Goal: Task Accomplishment & Management: Complete application form

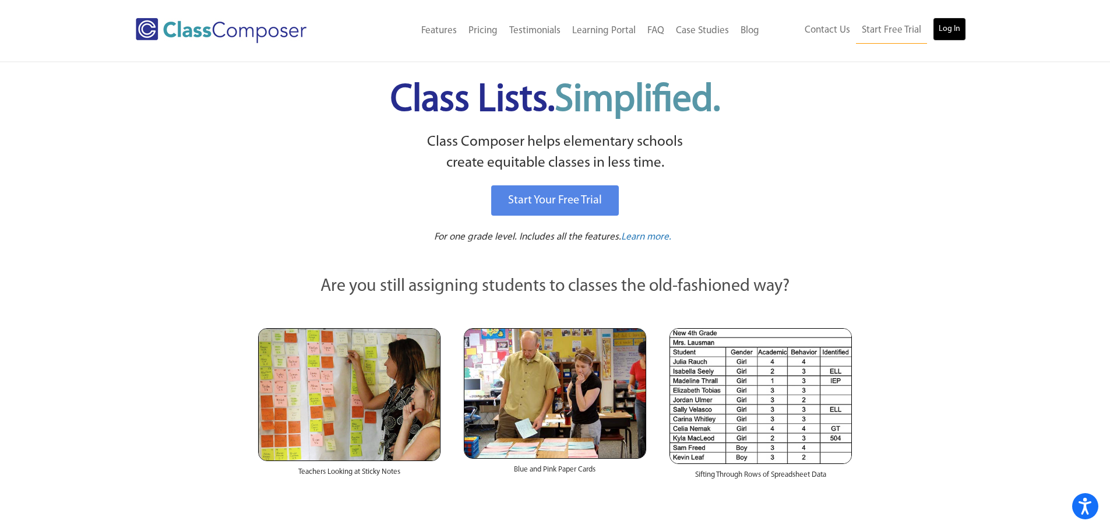
click at [949, 29] on link "Log In" at bounding box center [949, 28] width 33 height 23
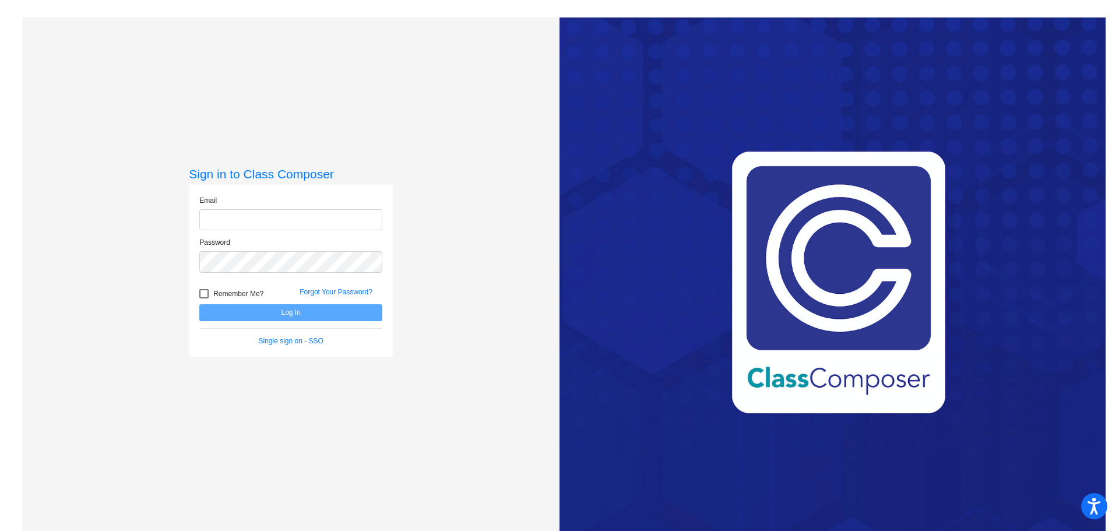
type input "[EMAIL_ADDRESS][DOMAIN_NAME]"
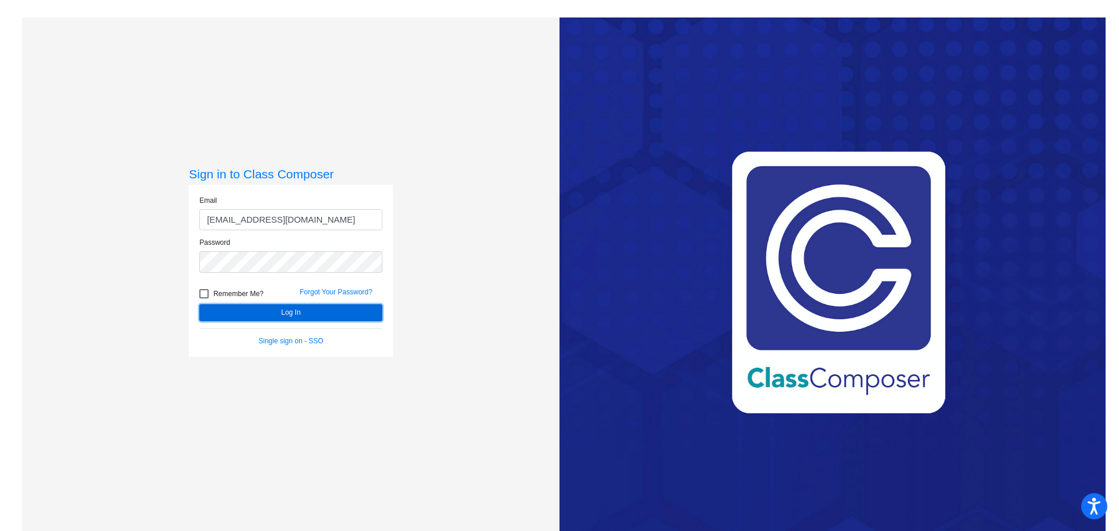
click at [298, 311] on button "Log In" at bounding box center [290, 312] width 183 height 17
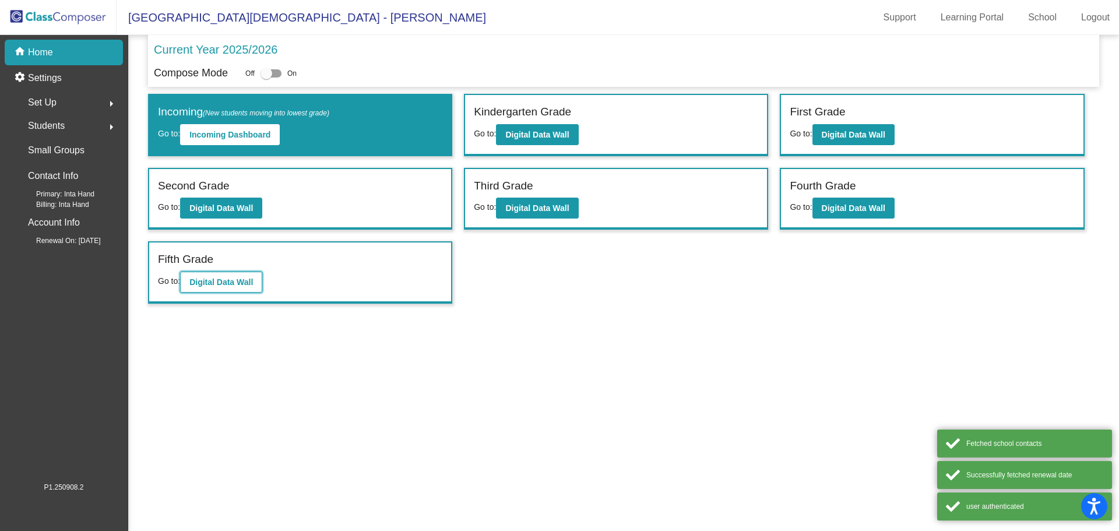
click at [241, 286] on b "Digital Data Wall" at bounding box center [221, 281] width 64 height 9
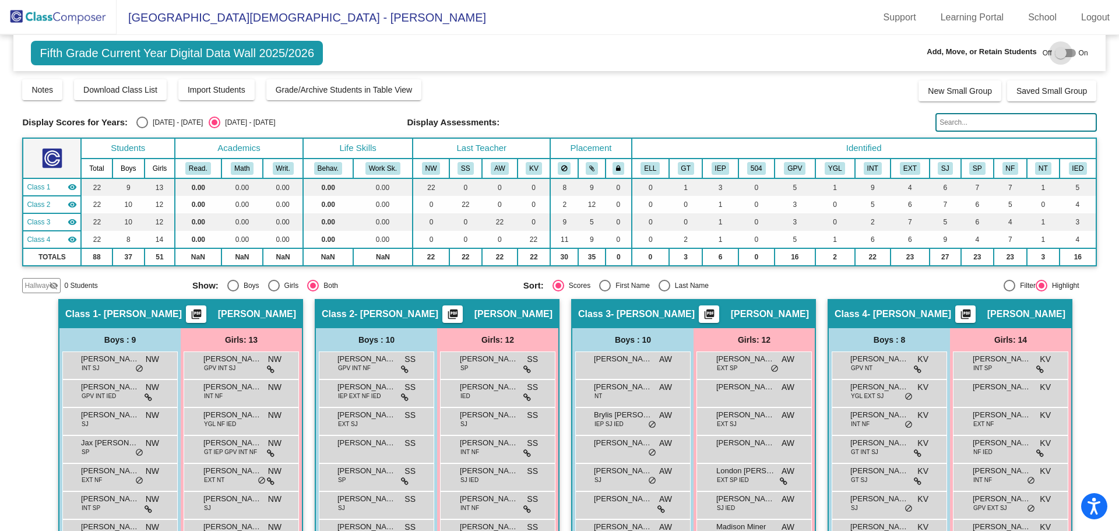
click at [1060, 52] on div at bounding box center [1061, 53] width 12 height 12
checkbox input "true"
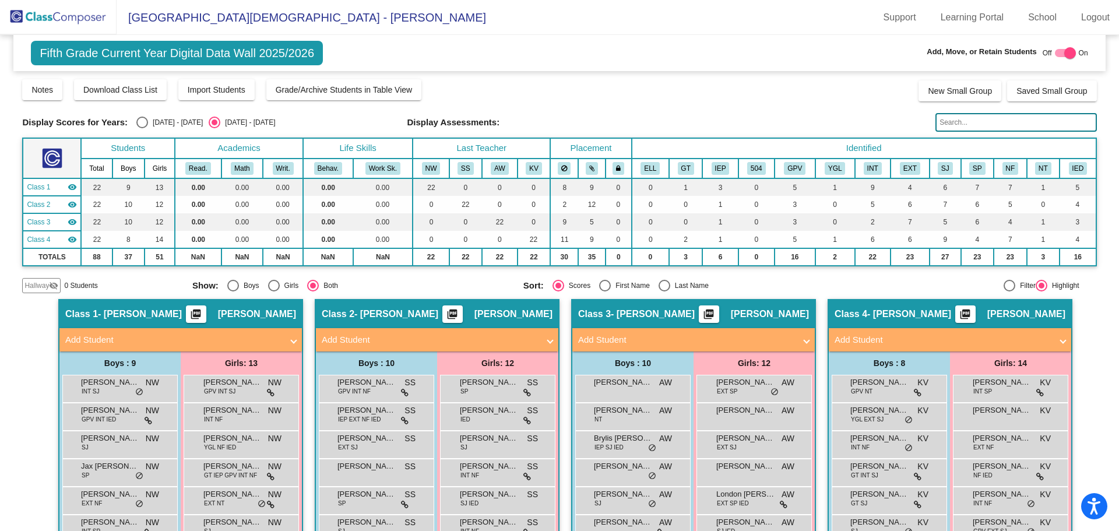
click at [498, 339] on mat-panel-title "Add Student" at bounding box center [430, 339] width 217 height 13
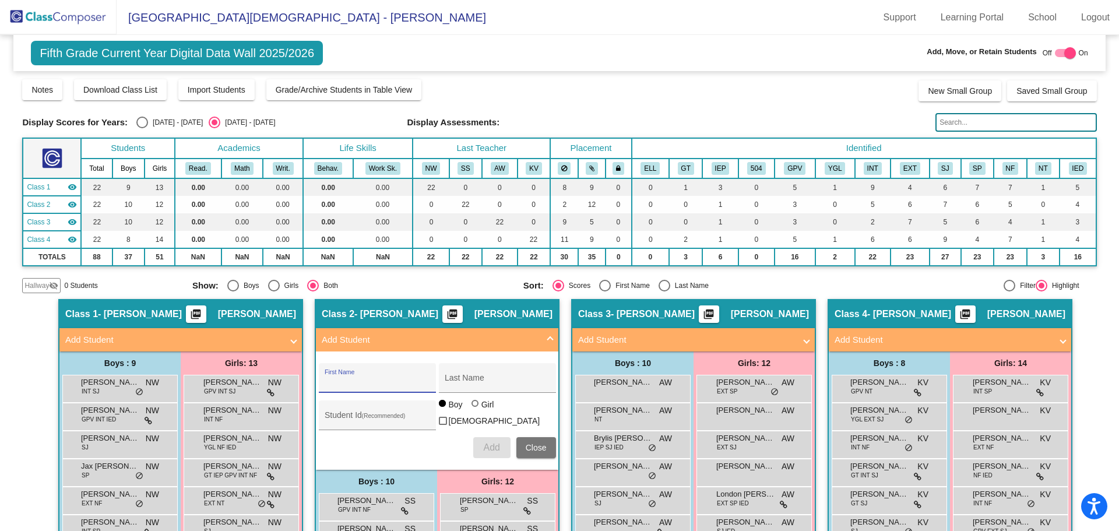
click at [379, 378] on input "First Name" at bounding box center [377, 382] width 105 height 9
type input "[PERSON_NAME]"
click at [494, 446] on span "Add" at bounding box center [491, 447] width 16 height 10
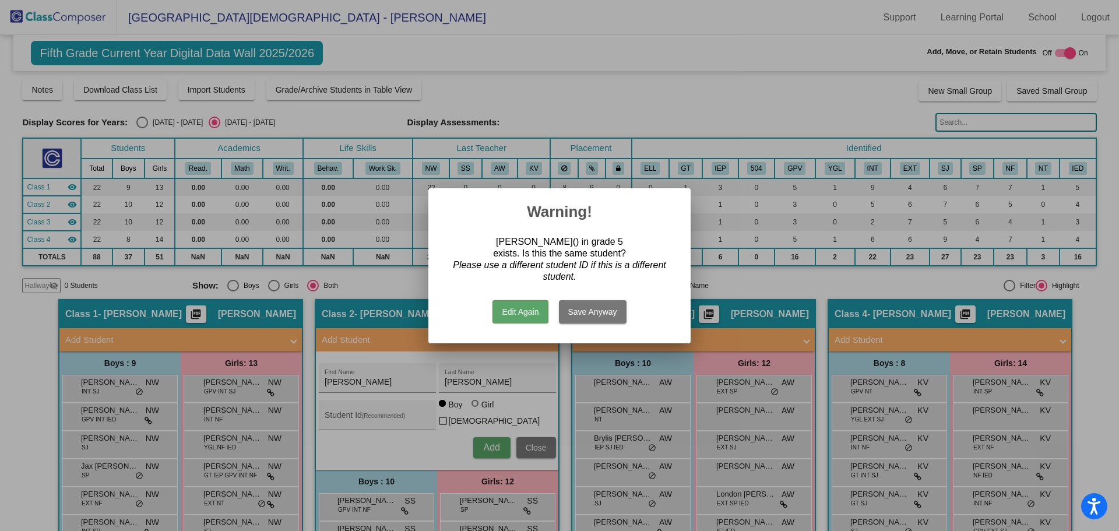
click at [497, 319] on button "Edit Again" at bounding box center [519, 311] width 55 height 23
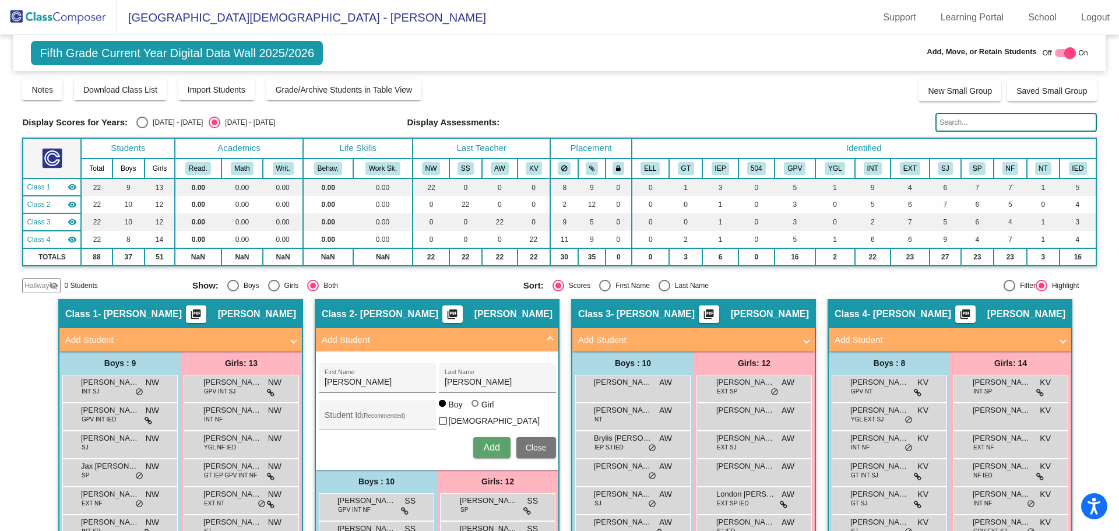
click at [529, 445] on span "Close" at bounding box center [536, 447] width 21 height 9
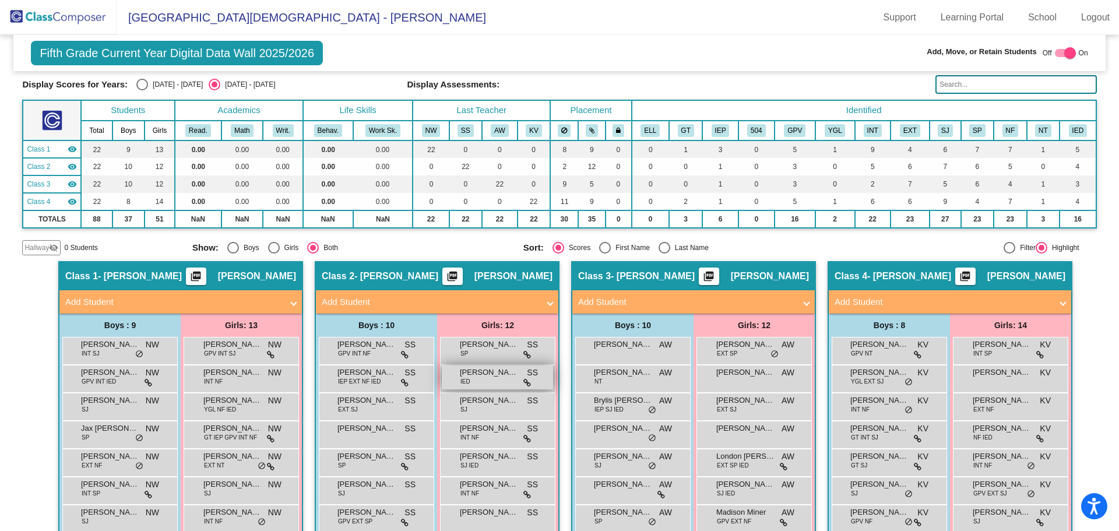
scroll to position [254, 0]
